Goal: Task Accomplishment & Management: Use online tool/utility

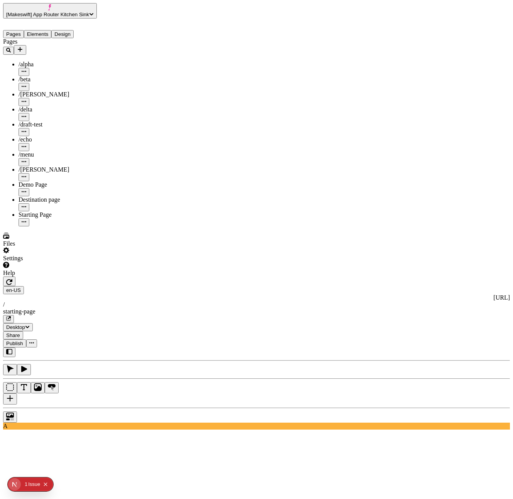
click at [12, 279] on icon "button" at bounding box center [9, 282] width 6 height 6
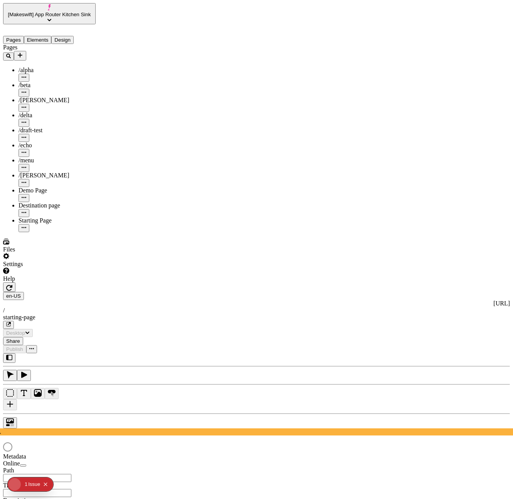
type input "/starting-page"
click at [28, 371] on icon "button" at bounding box center [24, 375] width 8 height 8
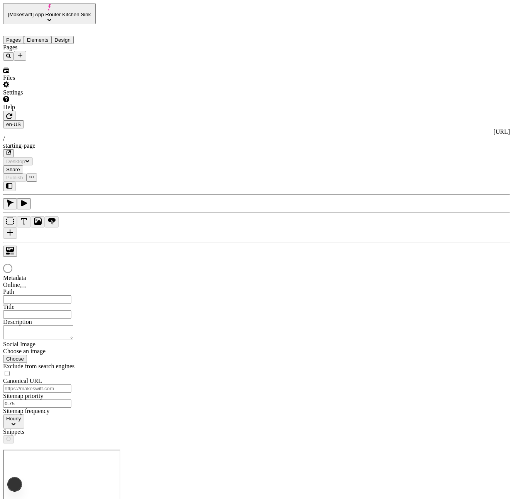
type input "/starting-page"
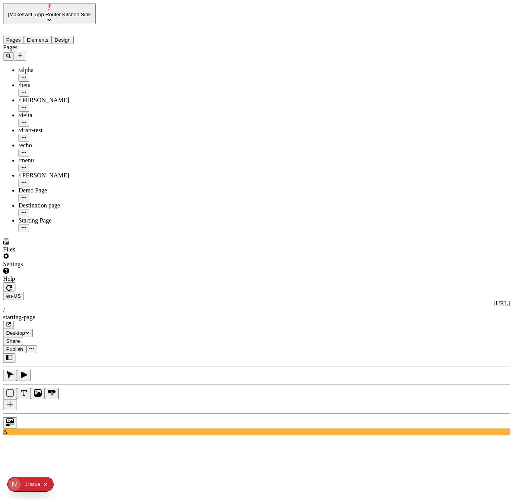
click at [28, 371] on icon "button" at bounding box center [24, 375] width 8 height 8
click at [12, 285] on icon "button" at bounding box center [9, 288] width 6 height 6
click at [27, 372] on icon "button" at bounding box center [24, 375] width 6 height 6
click at [15, 282] on button "button" at bounding box center [9, 287] width 12 height 10
click at [31, 370] on button "button" at bounding box center [24, 375] width 14 height 11
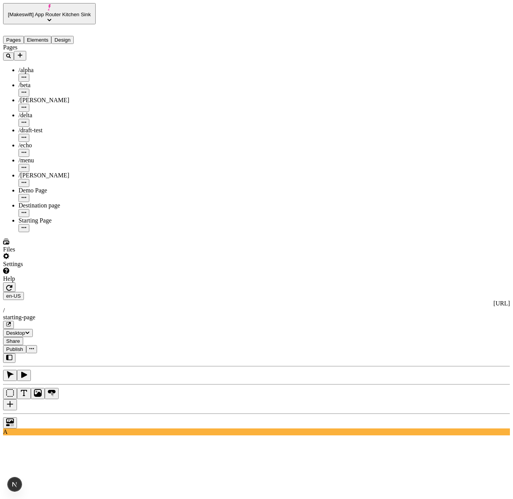
click at [15, 282] on button "button" at bounding box center [9, 287] width 12 height 10
type input "485"
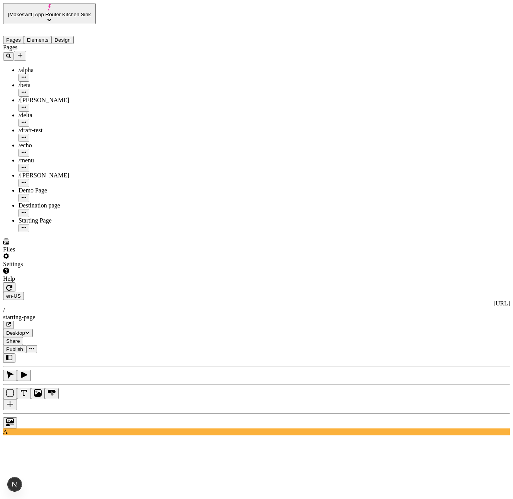
type input "505"
click at [12, 285] on icon "button" at bounding box center [9, 288] width 6 height 6
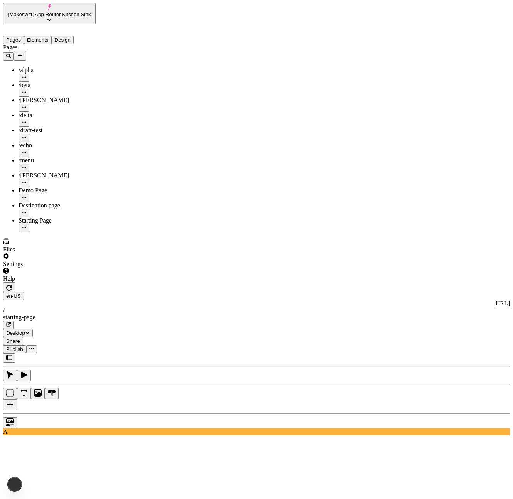
click at [12, 285] on icon "button" at bounding box center [9, 288] width 6 height 6
type input "25"
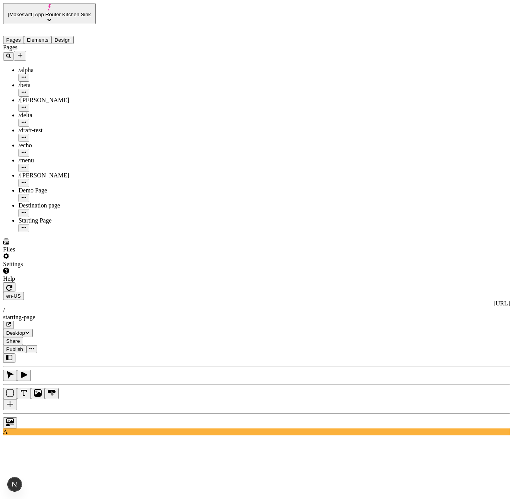
type input "0"
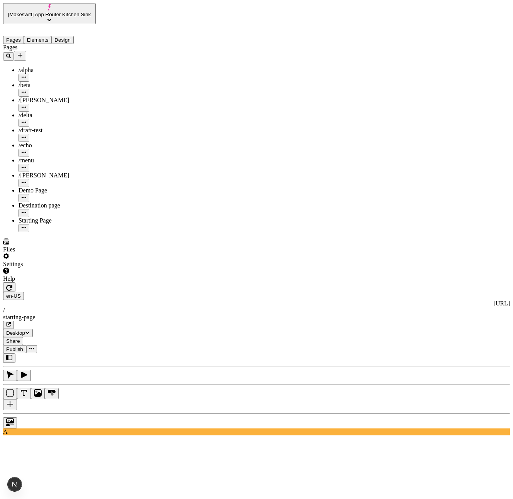
type input "20"
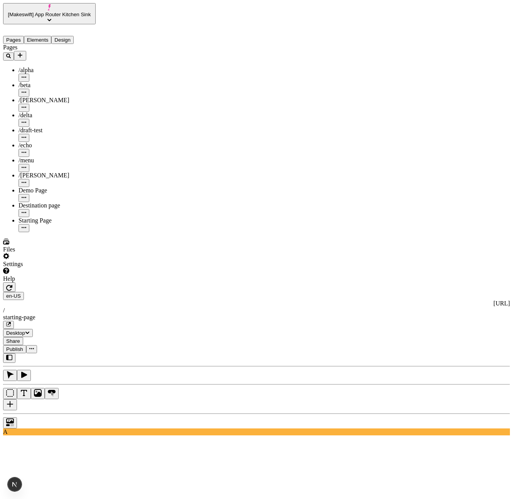
click at [12, 285] on icon "button" at bounding box center [9, 288] width 6 height 6
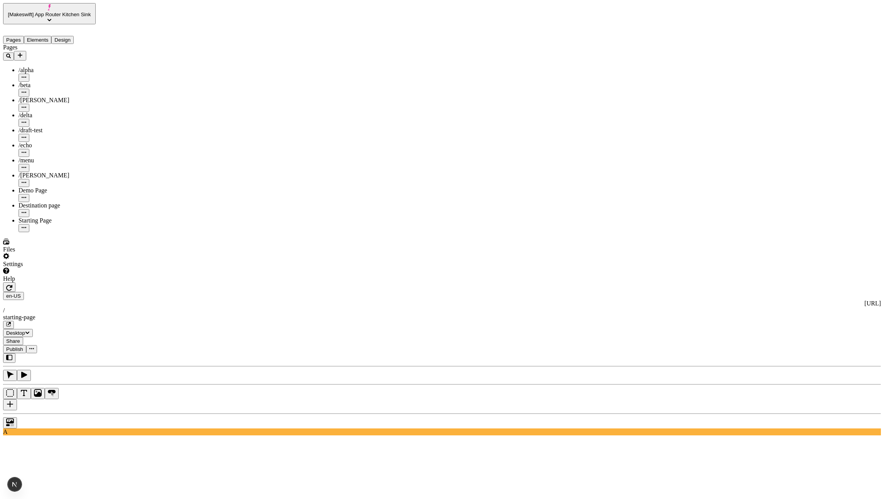
click at [28, 371] on icon "button" at bounding box center [24, 375] width 8 height 8
click at [14, 371] on icon "button" at bounding box center [10, 375] width 8 height 8
click at [28, 371] on icon "button" at bounding box center [24, 375] width 8 height 8
click at [48, 36] on button "Elements" at bounding box center [38, 40] width 28 height 8
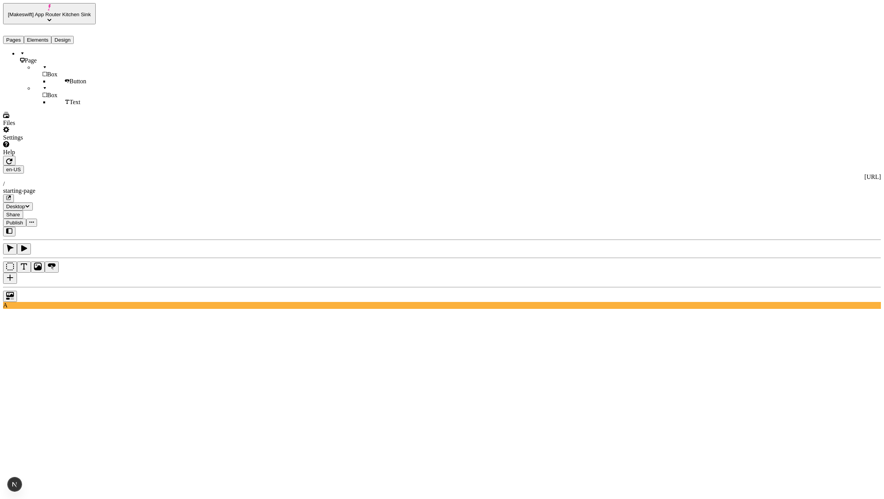
click at [12, 36] on button "Pages" at bounding box center [13, 40] width 21 height 8
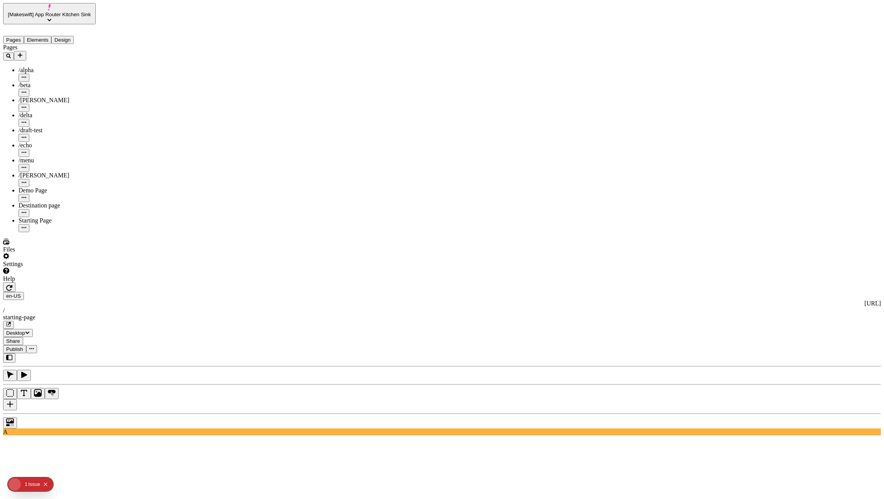
click at [14, 371] on icon "button" at bounding box center [10, 375] width 7 height 8
click at [31, 370] on button "button" at bounding box center [24, 375] width 14 height 11
click at [14, 371] on icon "button" at bounding box center [10, 375] width 7 height 8
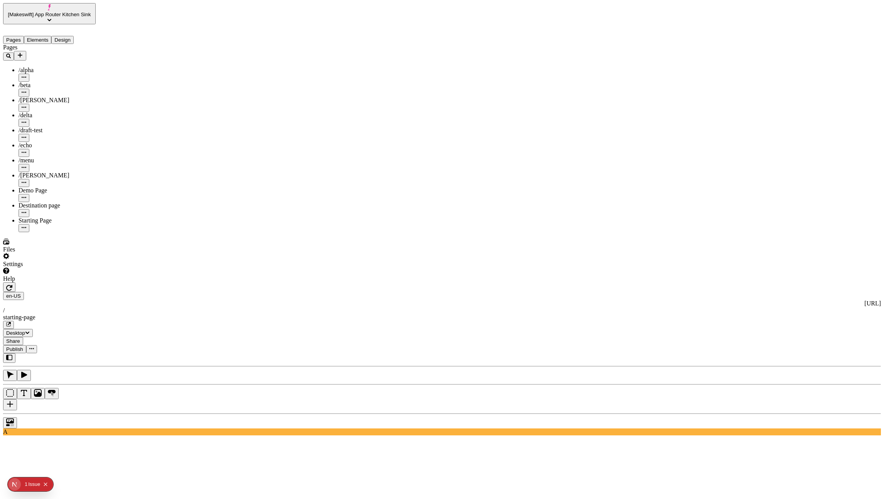
click at [31, 370] on button "button" at bounding box center [24, 375] width 14 height 11
click at [17, 370] on button "button" at bounding box center [10, 375] width 14 height 11
type input "760"
type input "785"
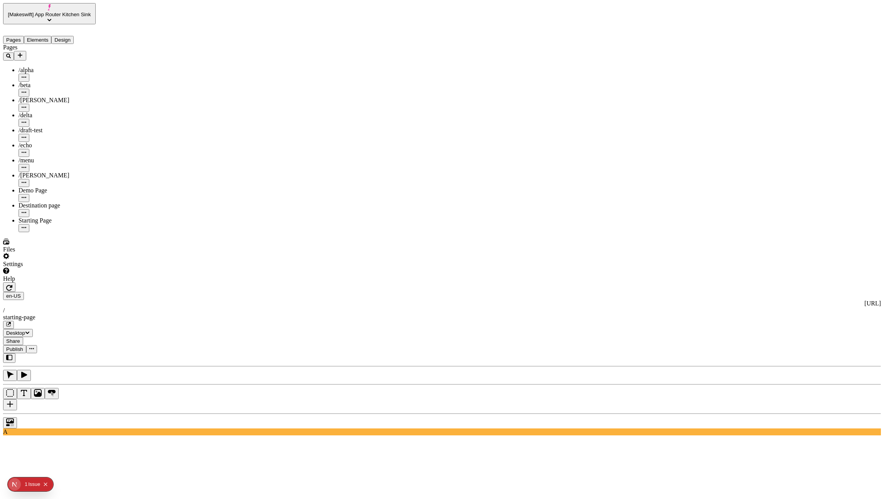
type input "780"
type input "785"
click at [28, 371] on icon "button" at bounding box center [24, 375] width 8 height 8
click at [17, 370] on button "button" at bounding box center [10, 375] width 14 height 11
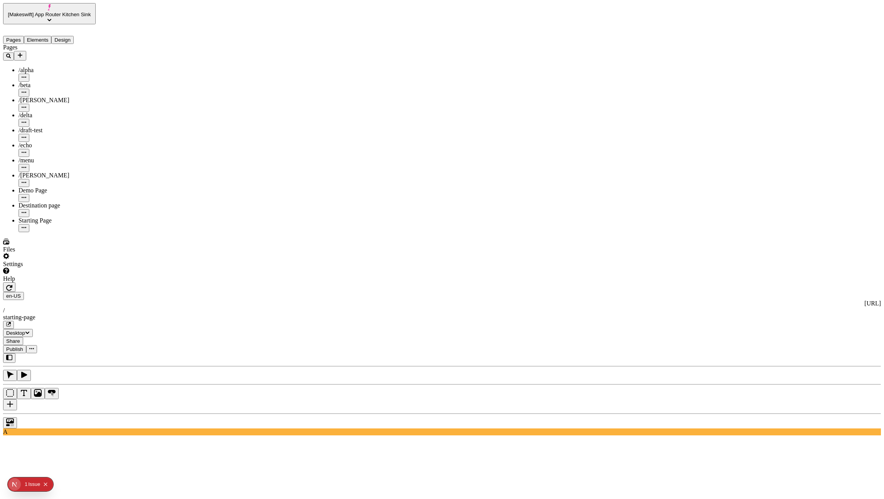
click at [31, 370] on button "button" at bounding box center [24, 375] width 14 height 11
click at [17, 370] on button "button" at bounding box center [10, 375] width 14 height 11
click at [12, 285] on icon "button" at bounding box center [9, 288] width 6 height 6
click at [31, 370] on button "button" at bounding box center [24, 375] width 14 height 11
click at [14, 371] on icon "button" at bounding box center [10, 375] width 8 height 8
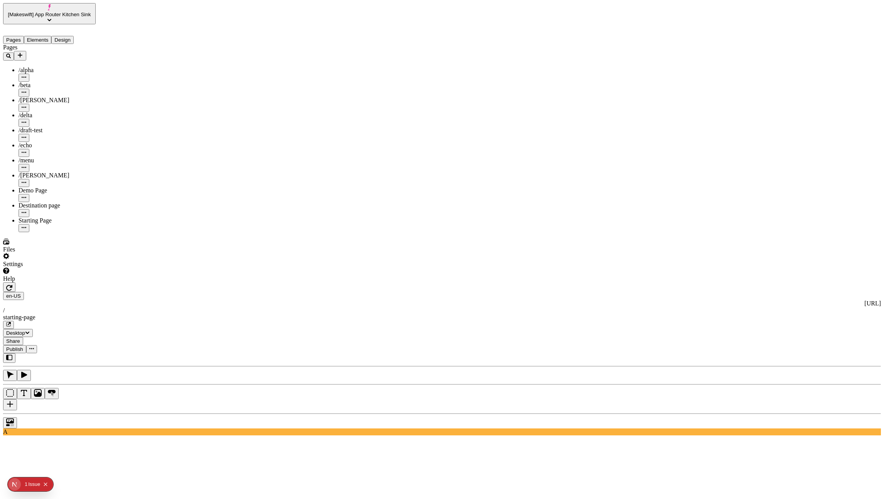
type input "515"
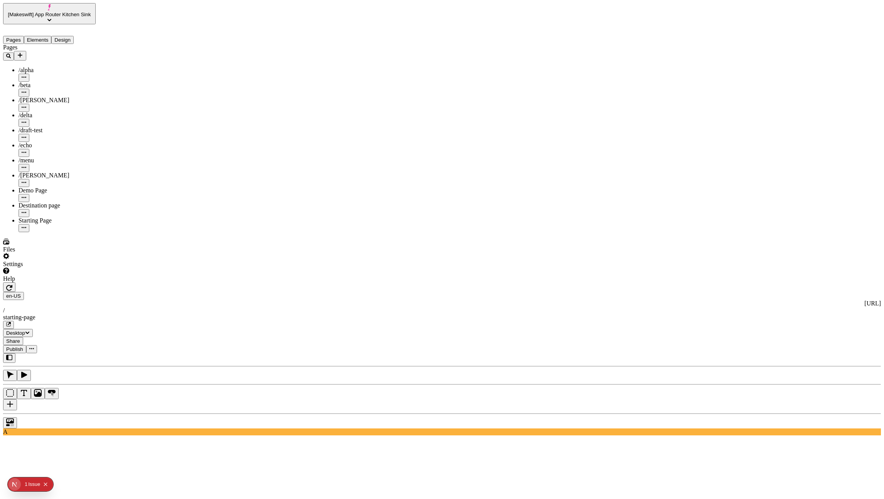
click at [12, 285] on icon "button" at bounding box center [9, 288] width 6 height 6
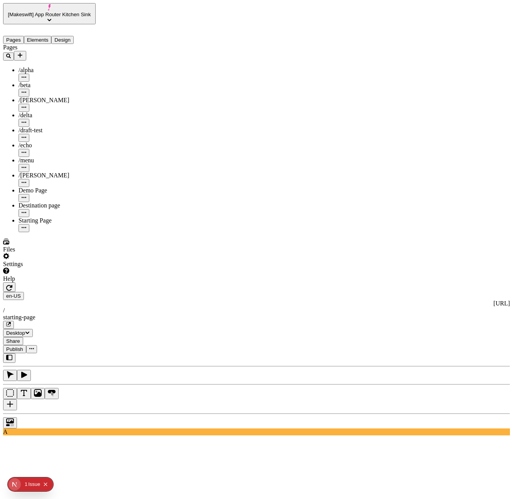
click at [12, 285] on icon "button" at bounding box center [9, 288] width 6 height 6
click at [27, 372] on icon "button" at bounding box center [24, 375] width 6 height 6
